Goal: Find specific page/section: Find specific page/section

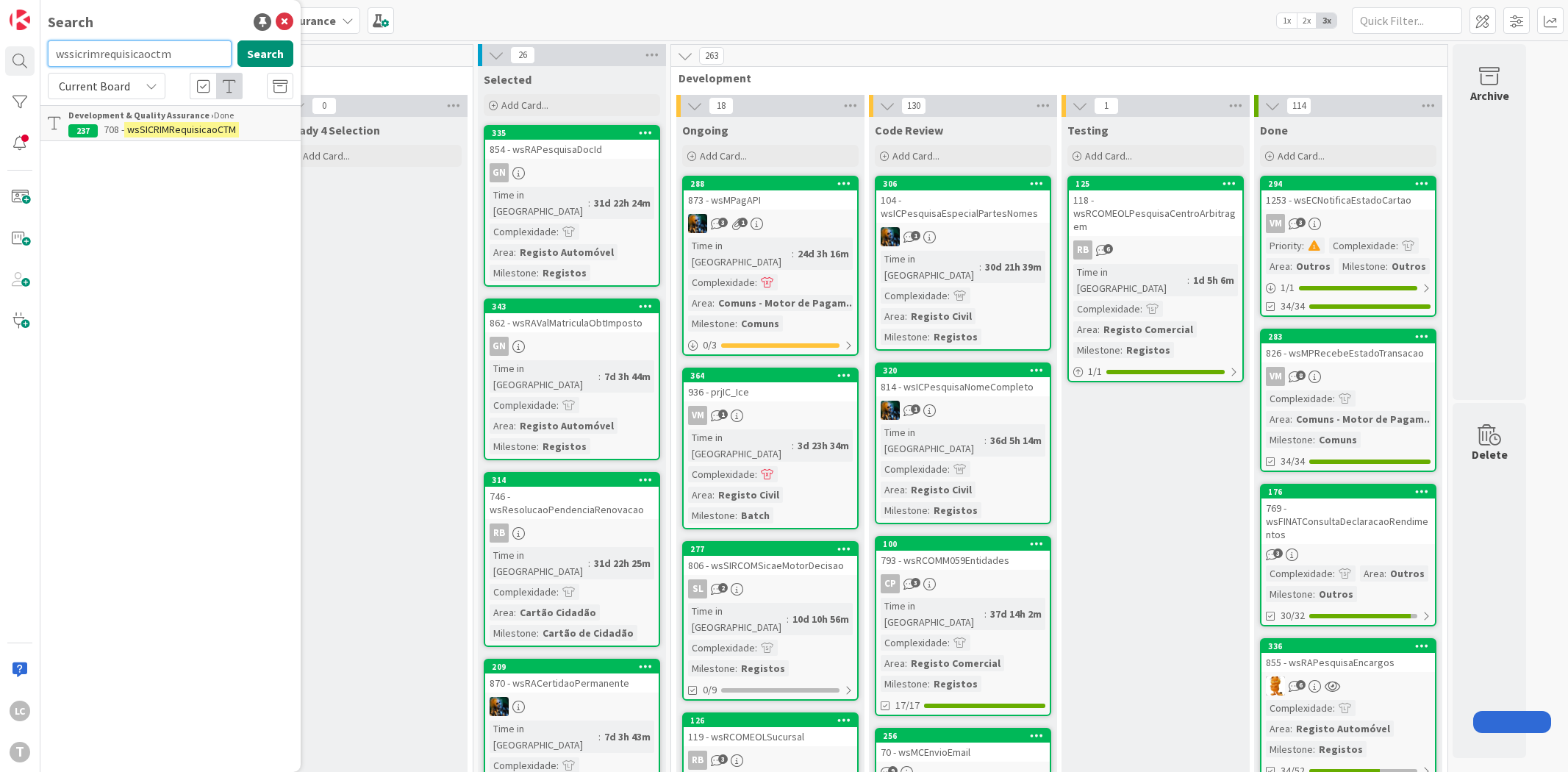
click at [129, 61] on input "wssicrimrequisicaoctm" at bounding box center [140, 53] width 184 height 26
paste input "rcomsicaecomunicaralteracao"
type input "wssircomsicaecomunicaralteracao"
click at [228, 122] on mark "wsSIRCOMSicaeComunicarAlteracao" at bounding box center [207, 129] width 166 height 15
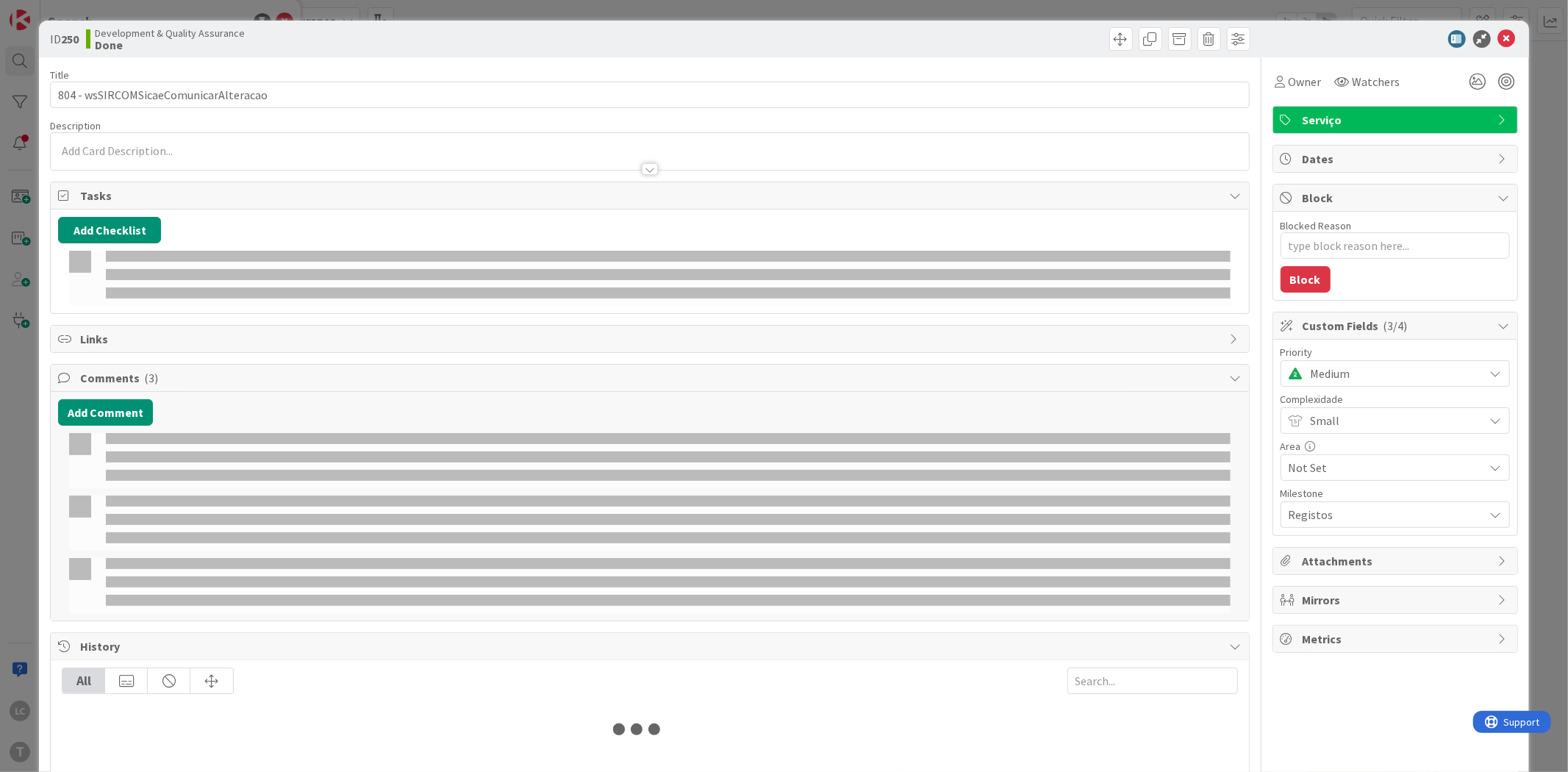
type textarea "x"
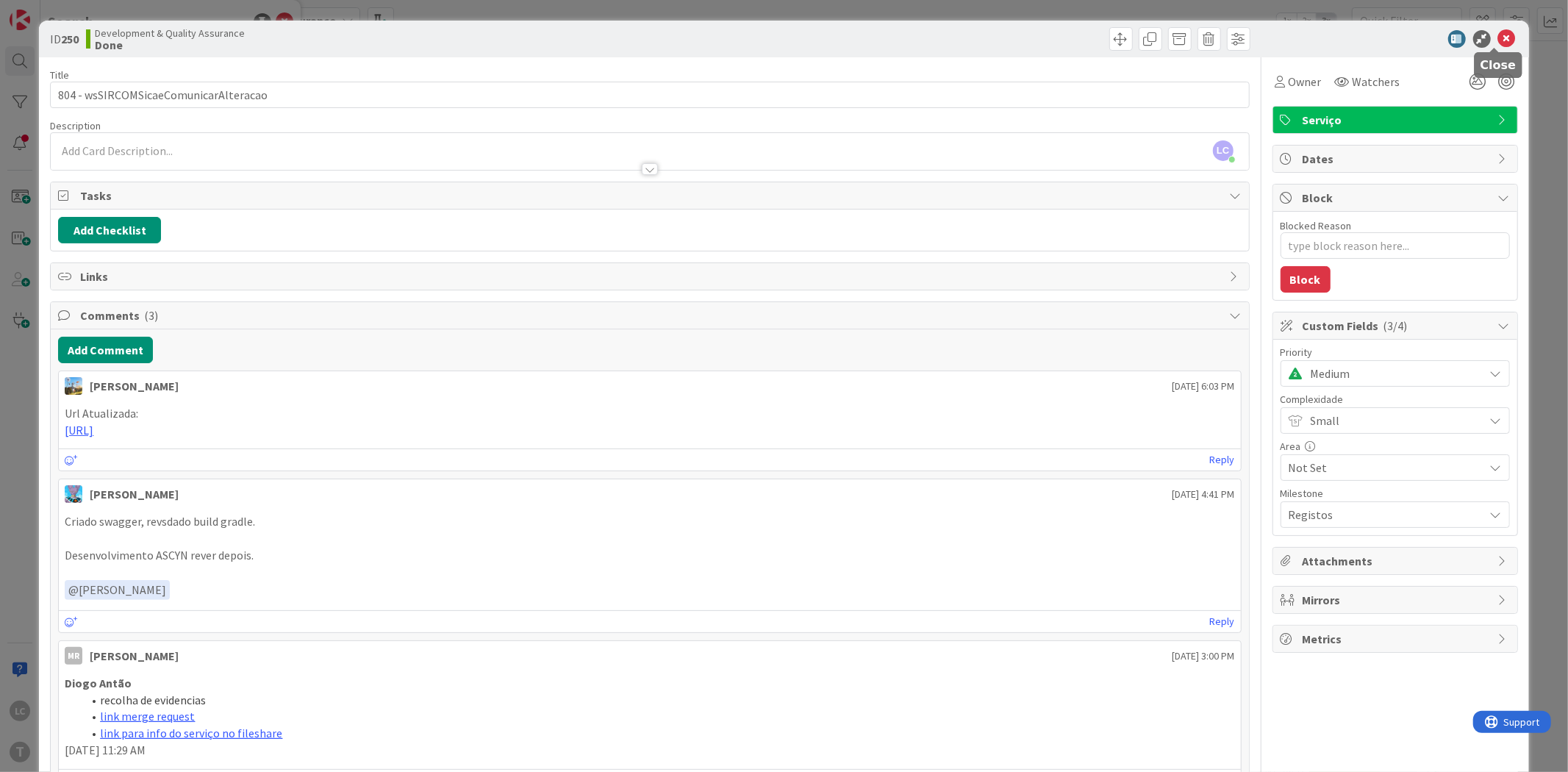
click at [1498, 37] on icon at bounding box center [1506, 38] width 17 height 17
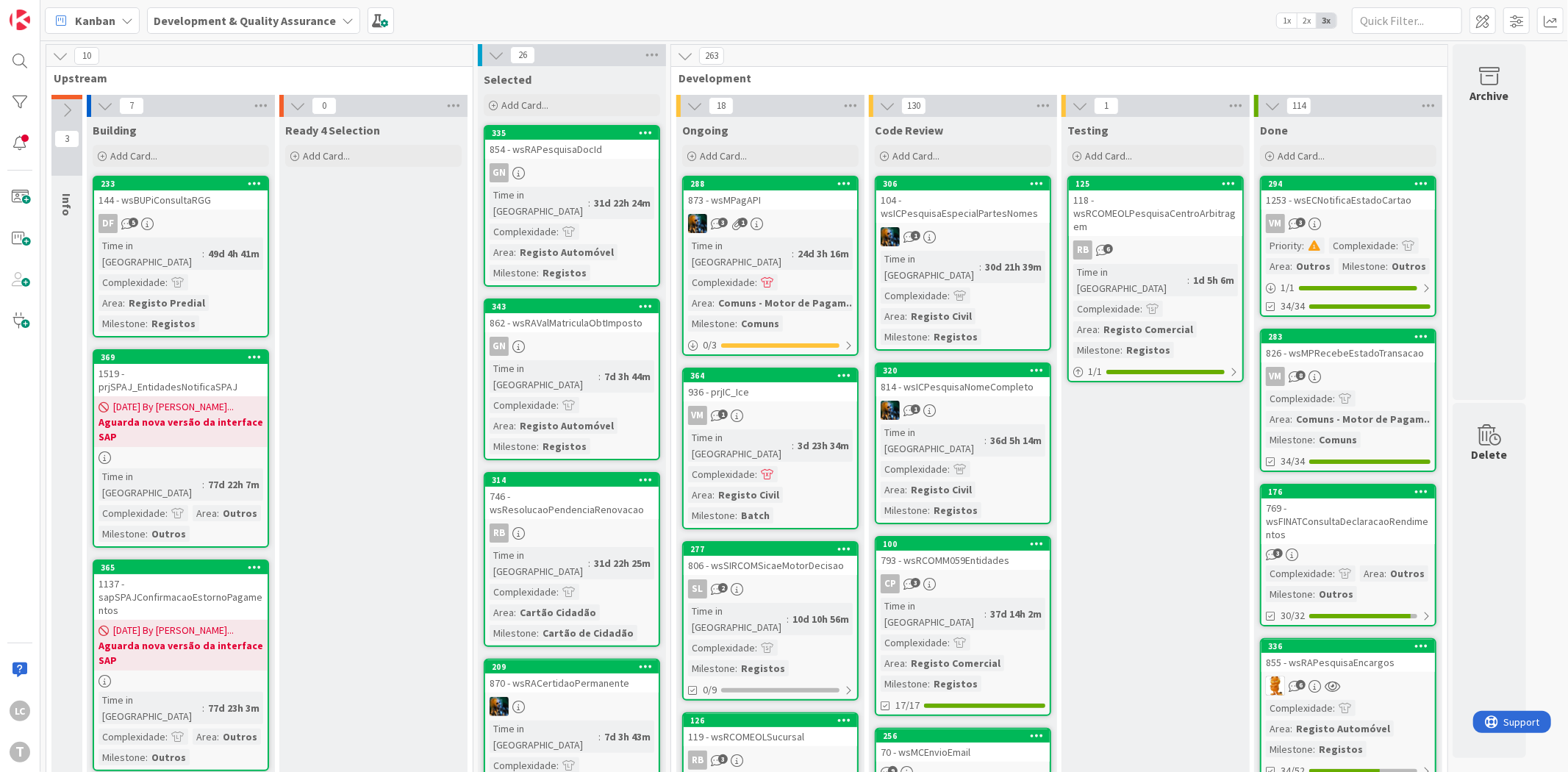
click at [1172, 23] on div "Kanban Development & Quality Assurance 1x 2x 3x" at bounding box center [804, 20] width 1528 height 40
click at [23, 66] on div at bounding box center [20, 61] width 29 height 29
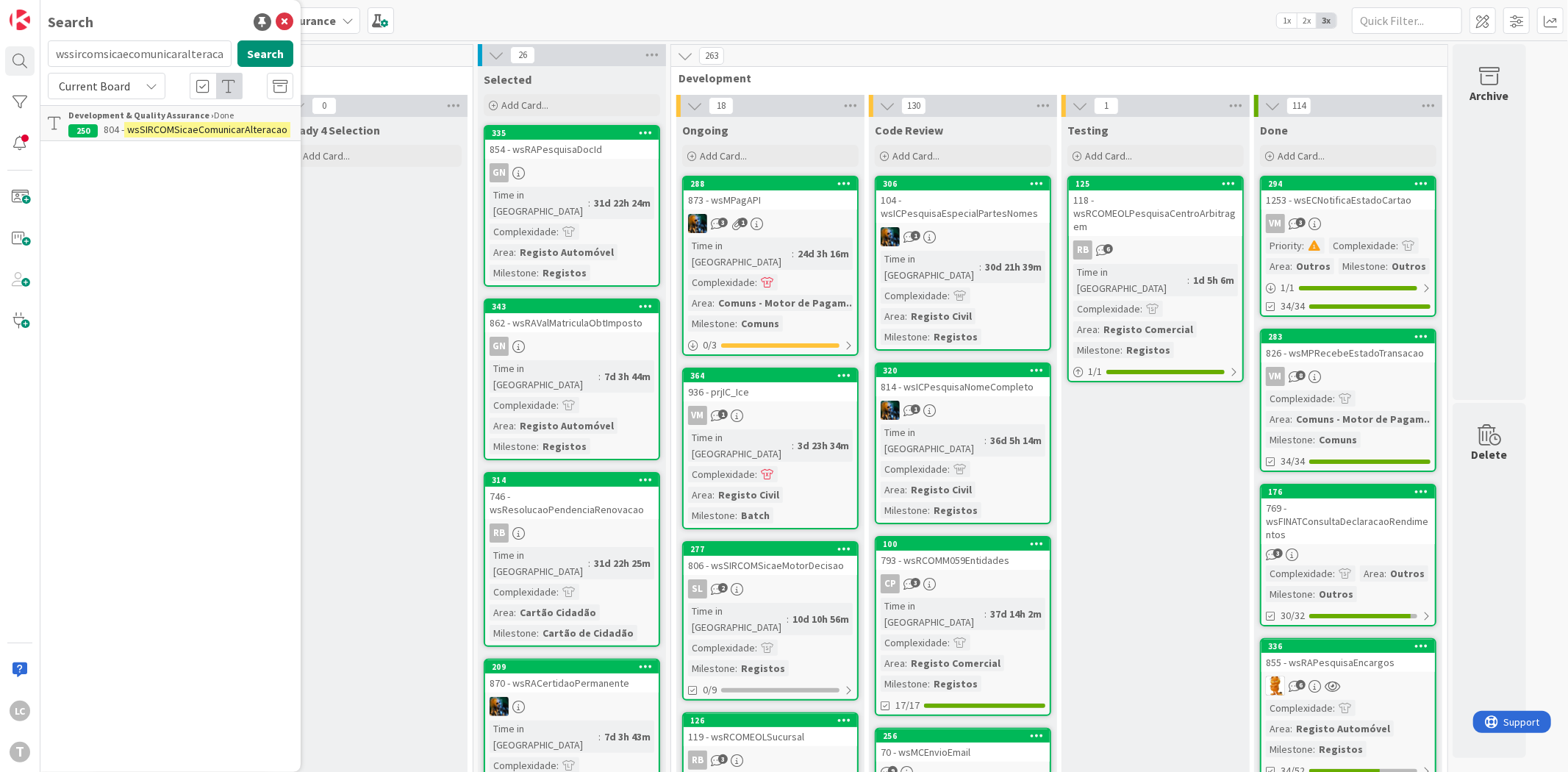
click at [171, 52] on input "wssircomsicaecomunicaralteracao" at bounding box center [140, 53] width 184 height 26
click at [133, 50] on input "wsstsmapearcodigo" at bounding box center [140, 53] width 184 height 26
click at [133, 52] on input "wsstsmapearcodigo" at bounding box center [140, 53] width 184 height 26
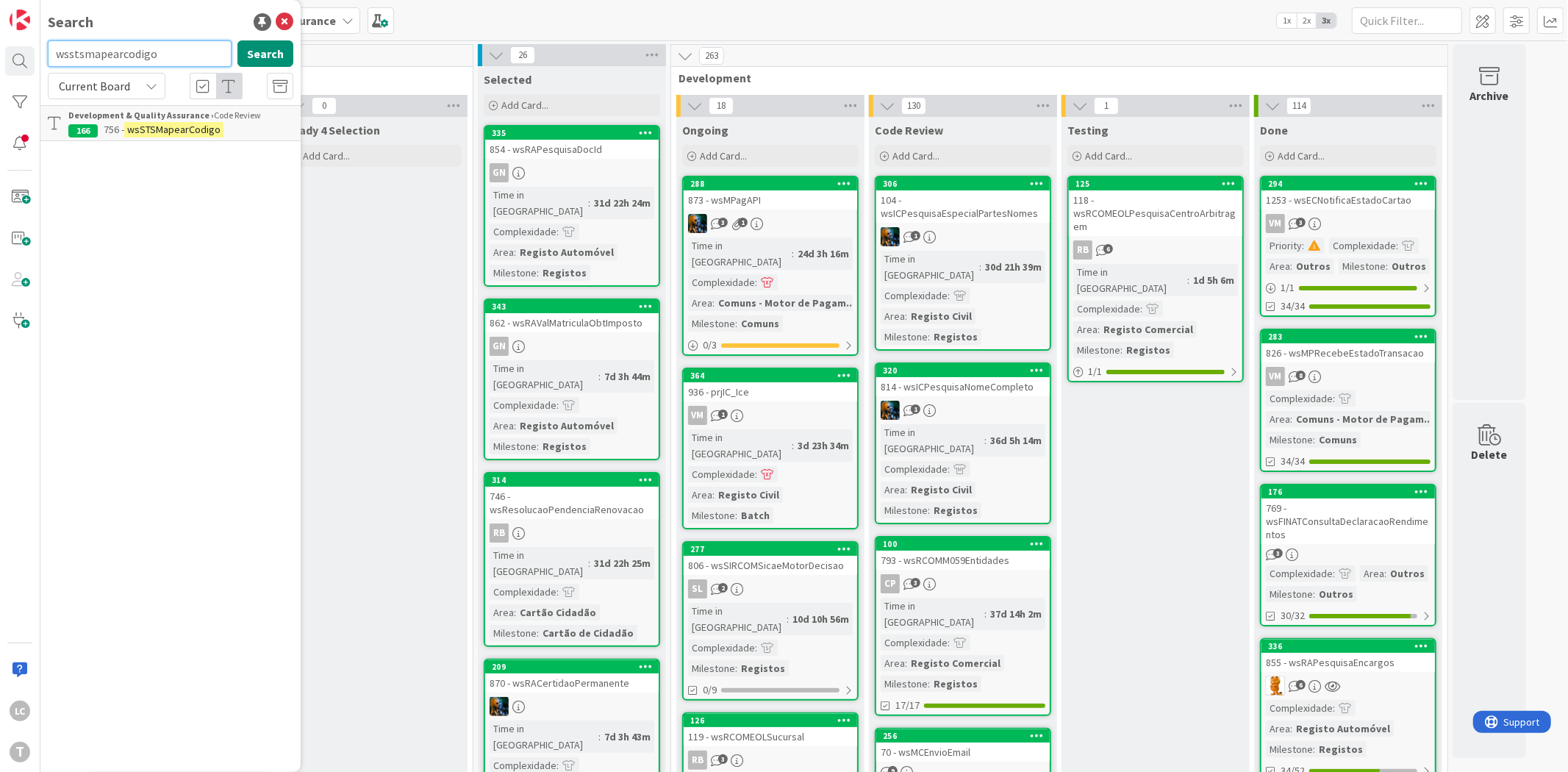
click at [157, 42] on input "wsstsmapearcodigo" at bounding box center [140, 53] width 184 height 26
paste input "icsendverbetes"
drag, startPoint x: 67, startPoint y: 55, endPoint x: 35, endPoint y: 59, distance: 32.2
click at [35, 59] on div "LC T Search wsicsendverbetes Search Current Board No results found." at bounding box center [20, 386] width 40 height 772
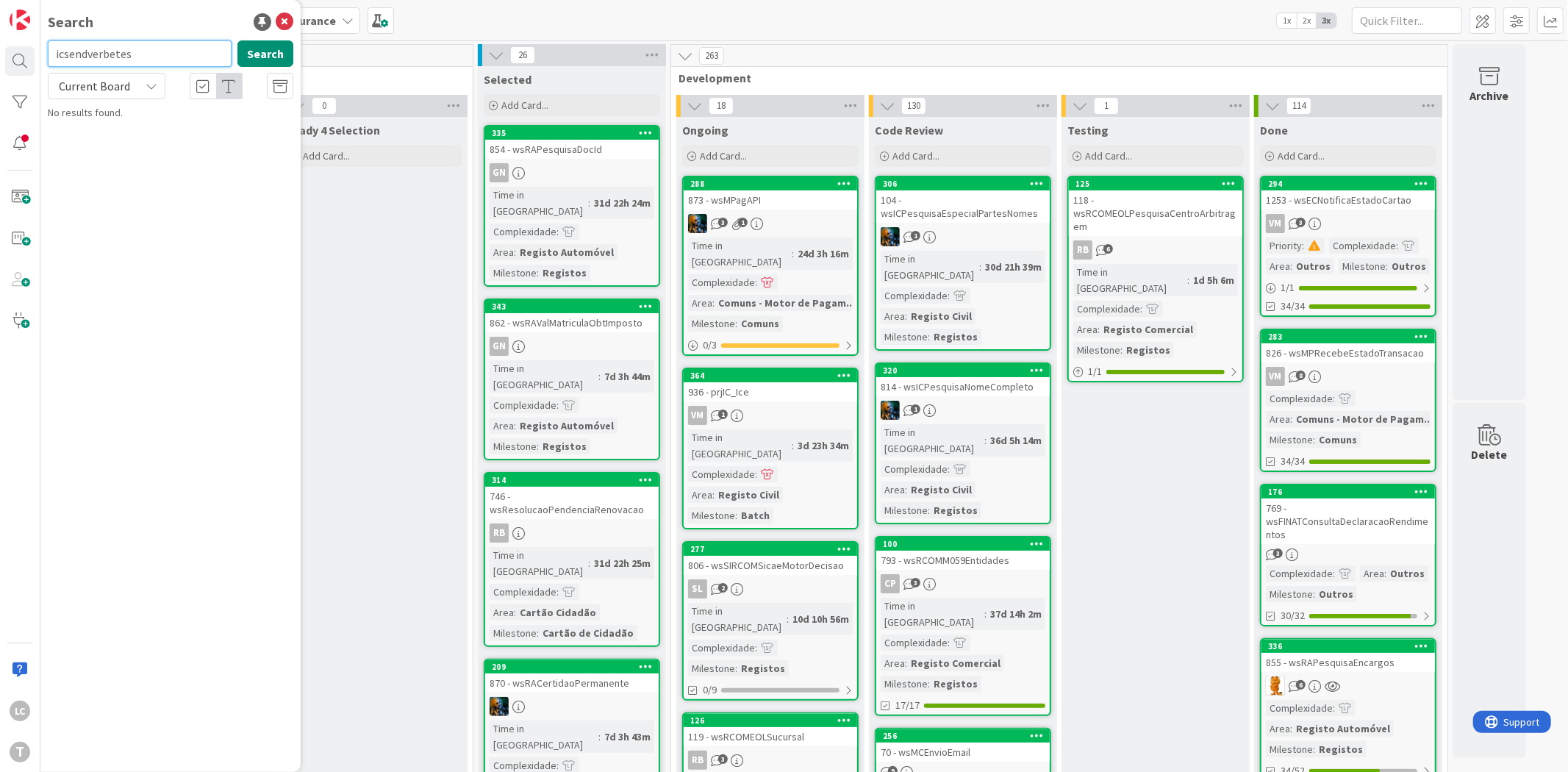
drag, startPoint x: 67, startPoint y: 55, endPoint x: 54, endPoint y: 55, distance: 13.0
click at [54, 55] on input "icsendverbetes" at bounding box center [140, 53] width 184 height 26
type input "sendverbetes"
drag, startPoint x: 1205, startPoint y: 428, endPoint x: 1214, endPoint y: 414, distance: 16.6
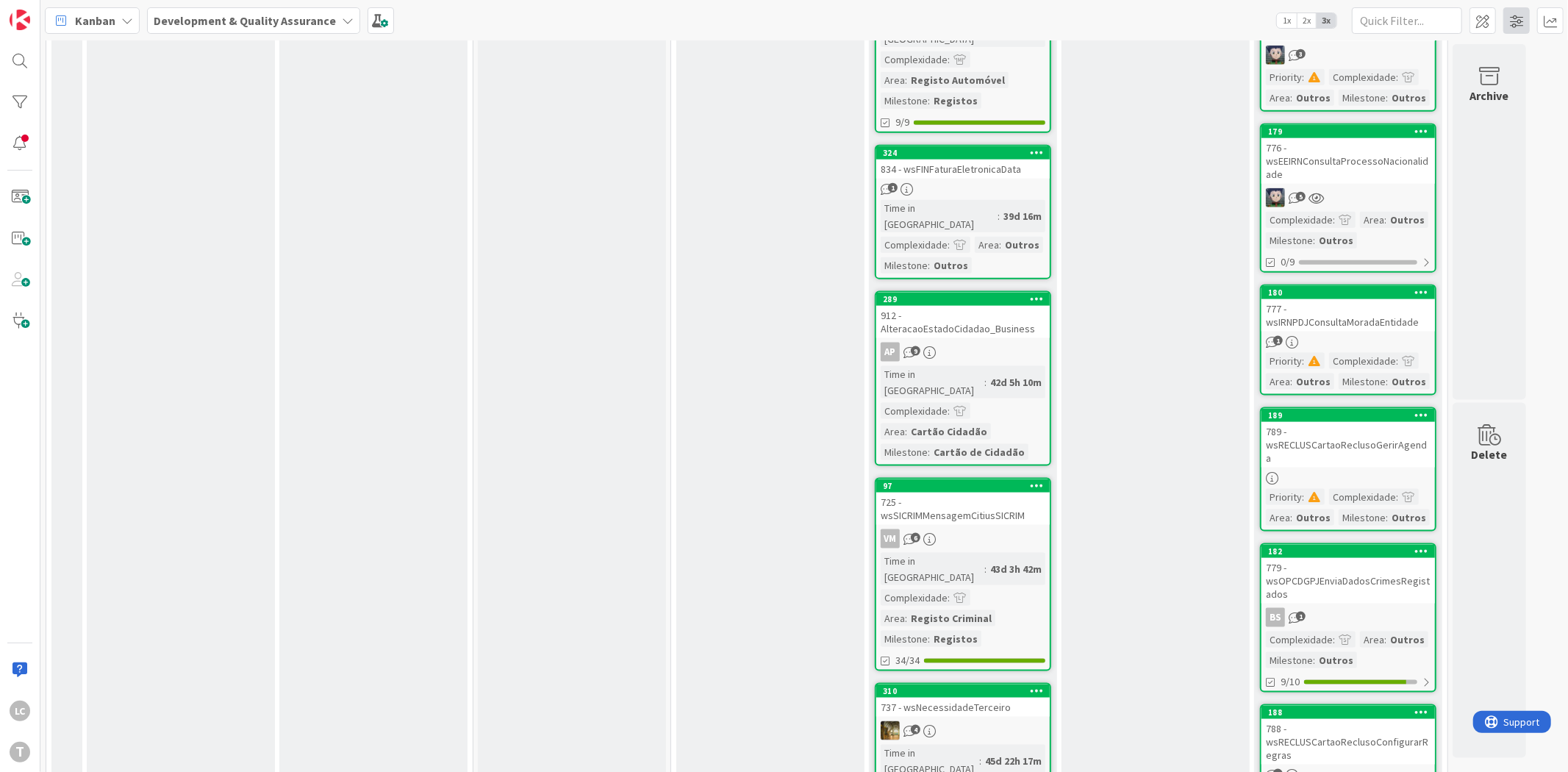
scroll to position [8224, 0]
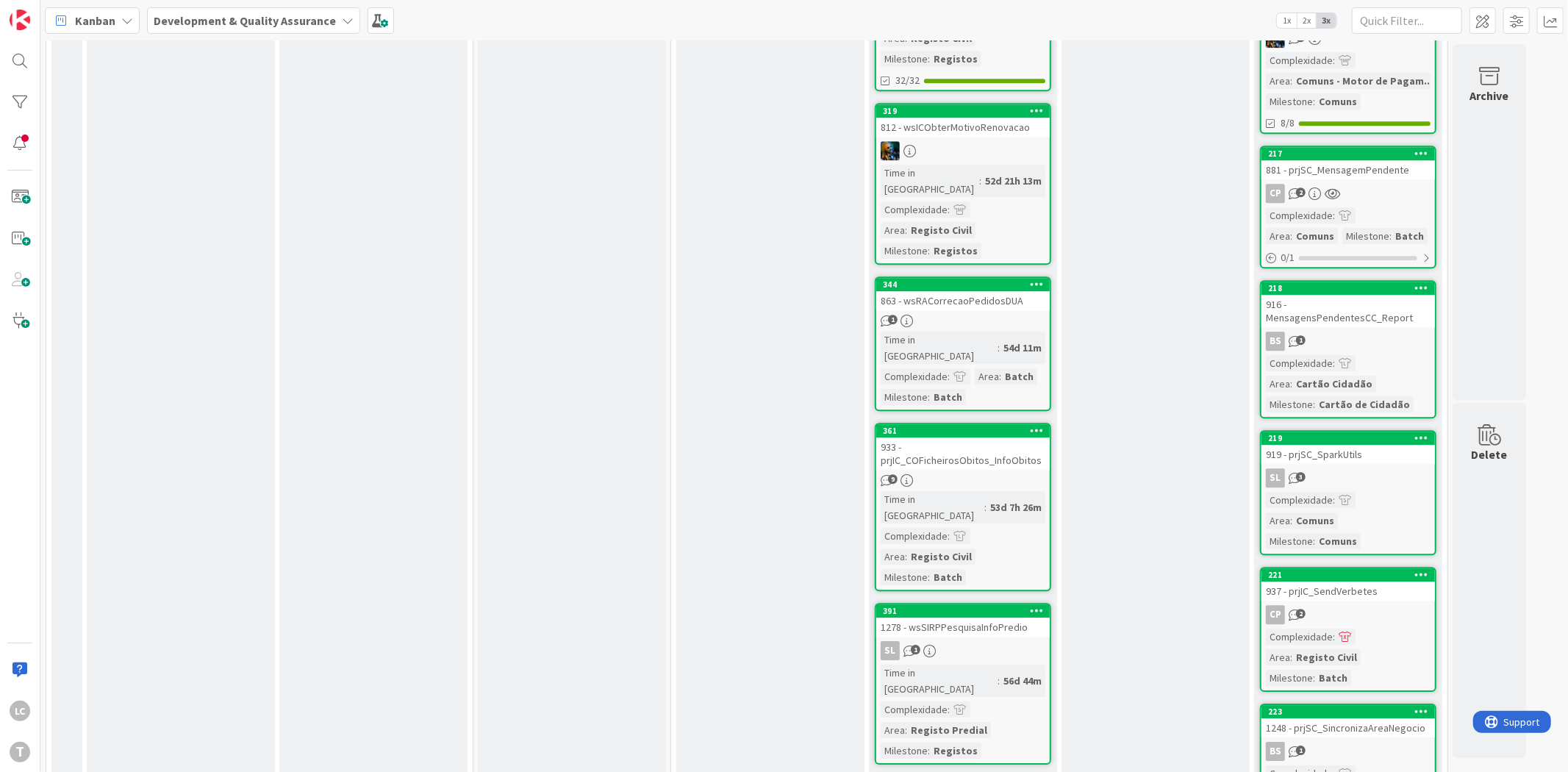
click at [1364, 606] on div "CP 2" at bounding box center [1348, 615] width 174 height 19
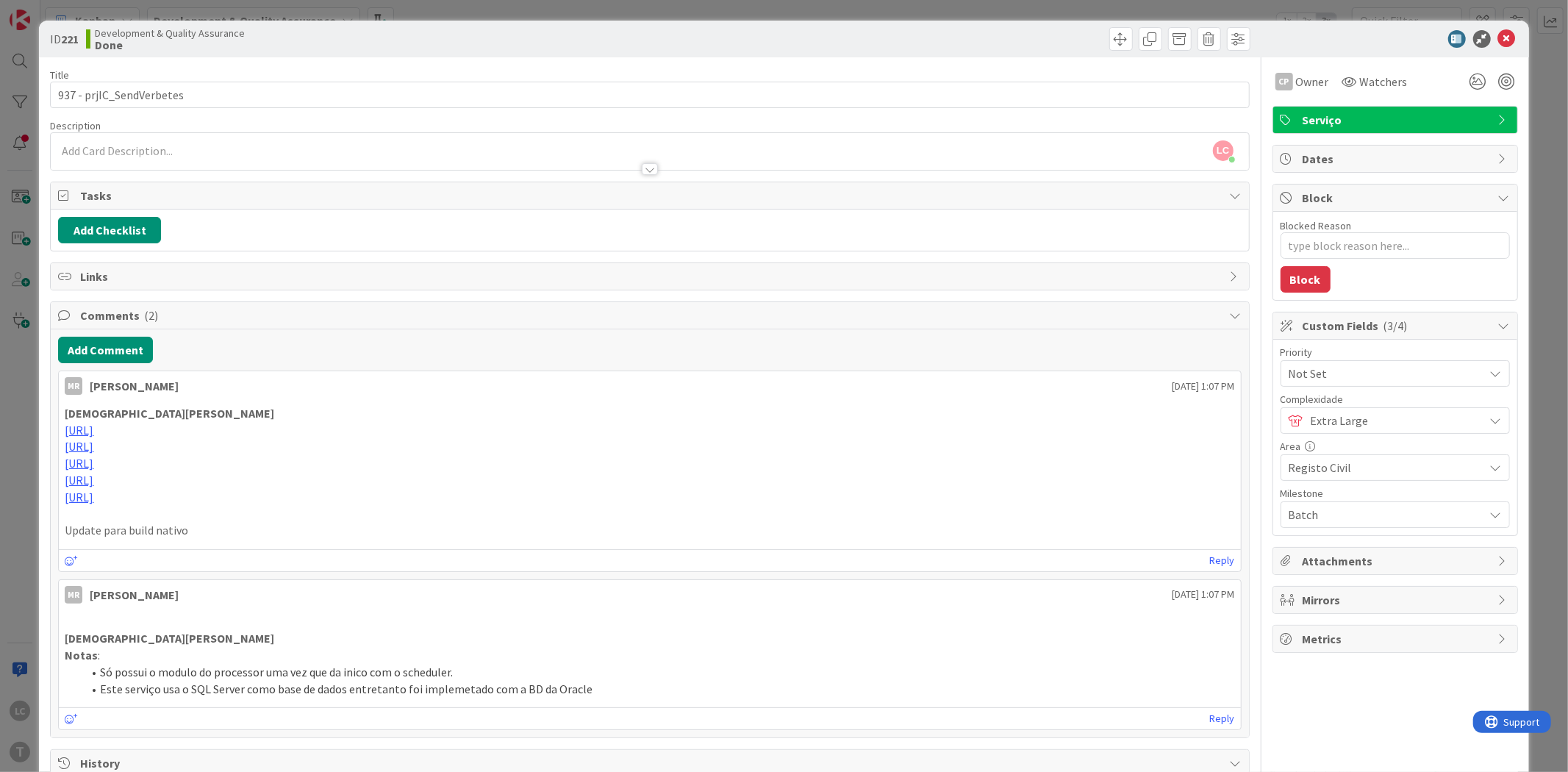
type textarea "x"
click at [1498, 37] on icon at bounding box center [1506, 38] width 17 height 17
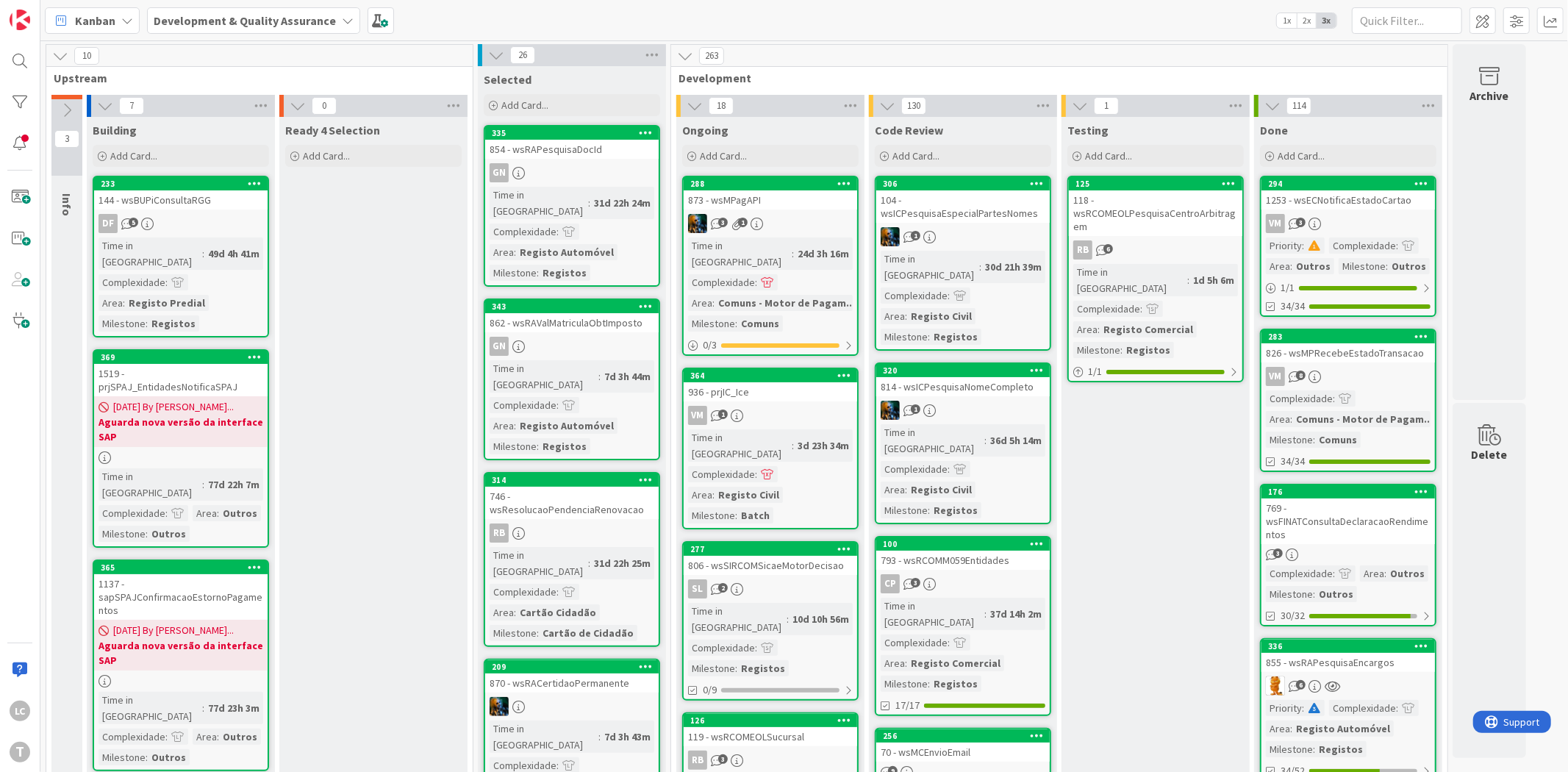
click at [935, 25] on div "Kanban Development & Quality Assurance 1x 2x 3x" at bounding box center [804, 20] width 1528 height 40
click at [795, 18] on div "Kanban Development & Quality Assurance 1x 2x 3x" at bounding box center [804, 20] width 1528 height 40
click at [724, 25] on div "Kanban Development & Quality Assurance 1x 2x 3x" at bounding box center [804, 20] width 1528 height 40
click at [710, 21] on div "Kanban Development & Quality Assurance 1x 2x 3x" at bounding box center [804, 20] width 1528 height 40
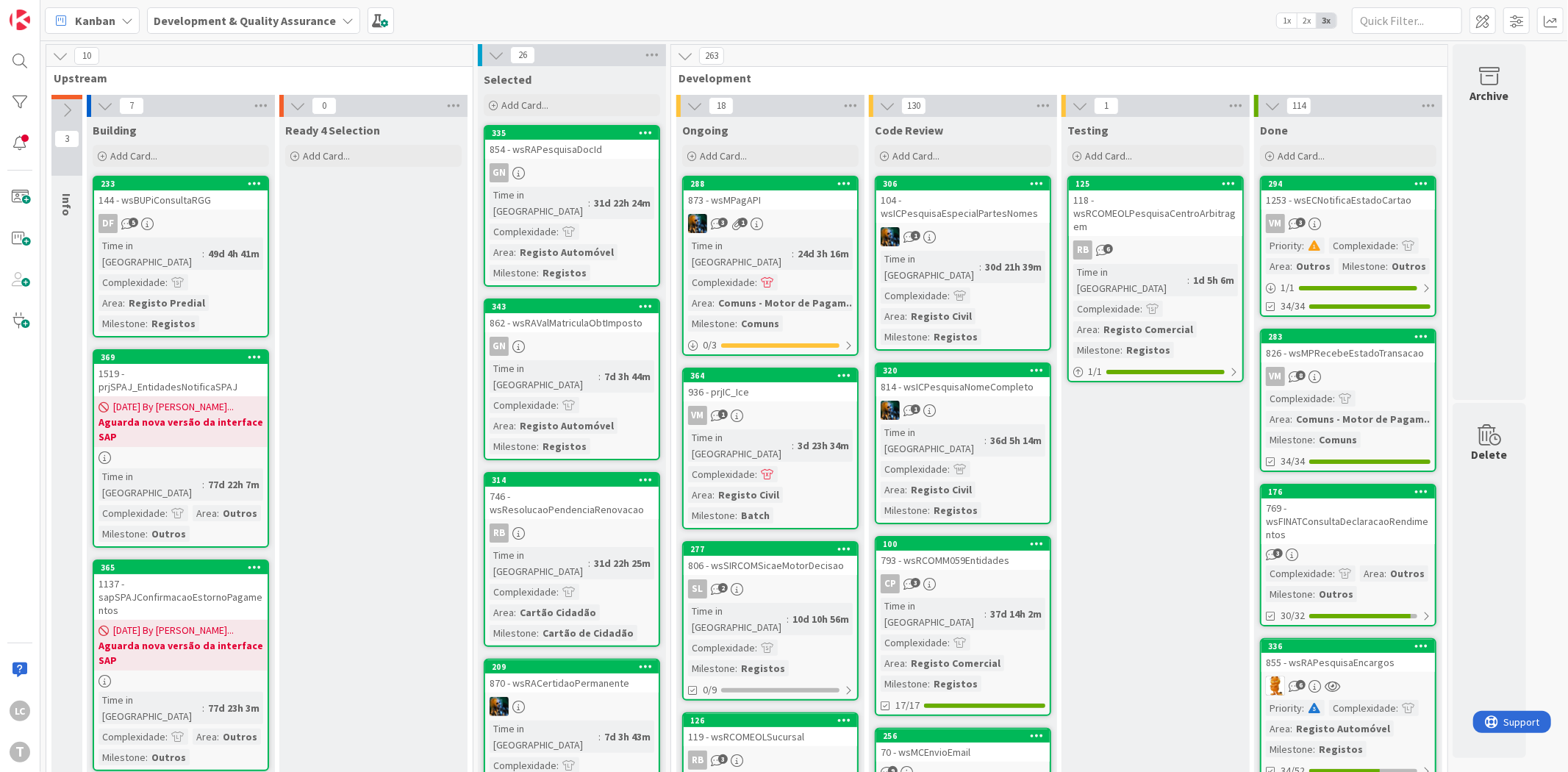
drag, startPoint x: 405, startPoint y: 238, endPoint x: 362, endPoint y: 55, distance: 188.0
click at [358, 130] on span "Ready 4 Selection" at bounding box center [333, 130] width 95 height 15
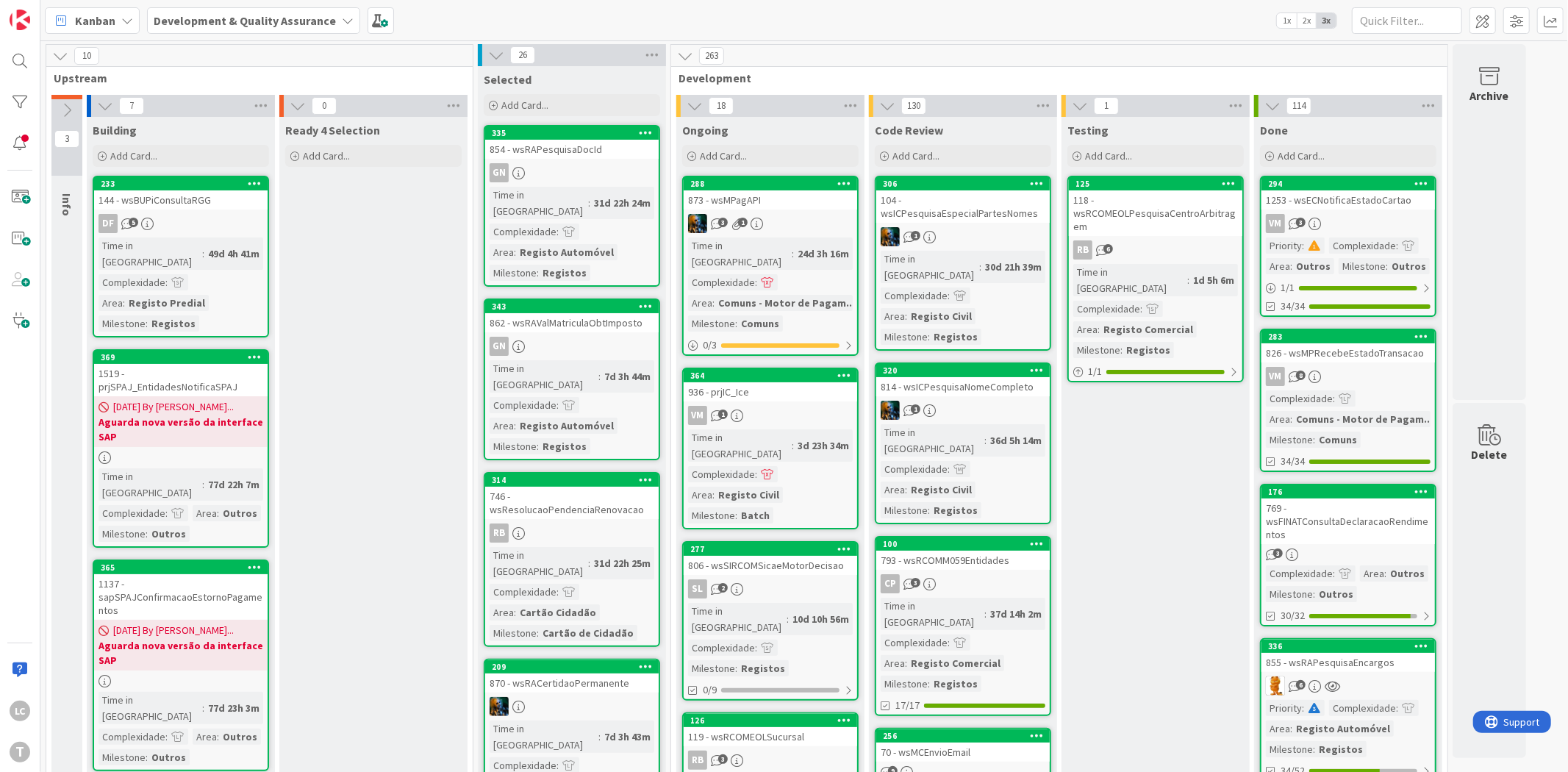
drag, startPoint x: 354, startPoint y: 226, endPoint x: 359, endPoint y: 195, distance: 31.4
click at [383, 133] on div "Ready 4 Selection" at bounding box center [374, 130] width 176 height 15
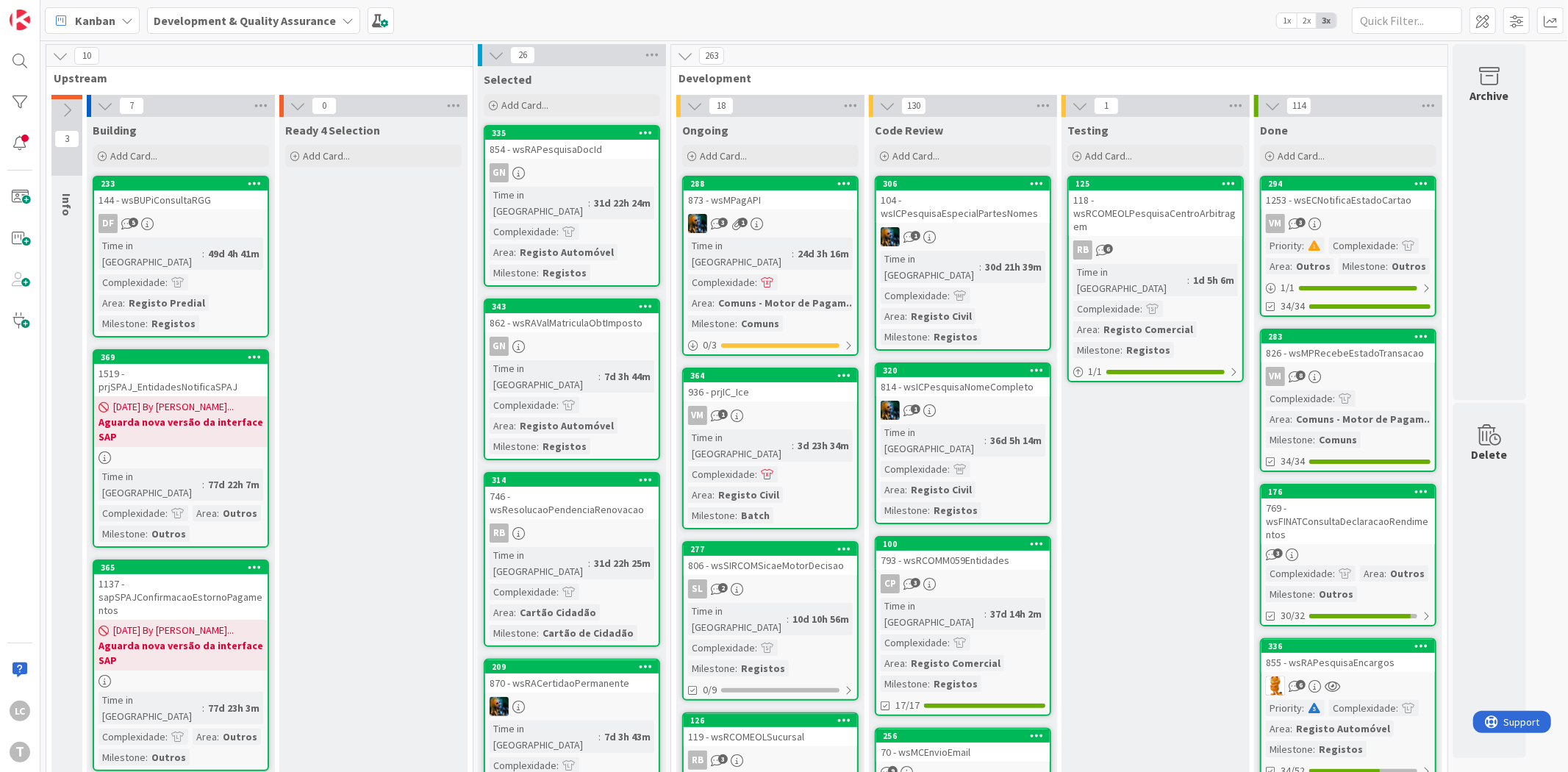
click at [1023, 20] on div "Kanban Development & Quality Assurance 1x 2x 3x" at bounding box center [804, 20] width 1528 height 40
click at [675, 10] on div "Kanban Development & Quality Assurance 1x 2x 3x" at bounding box center [804, 20] width 1528 height 40
